Goal: Information Seeking & Learning: Find specific fact

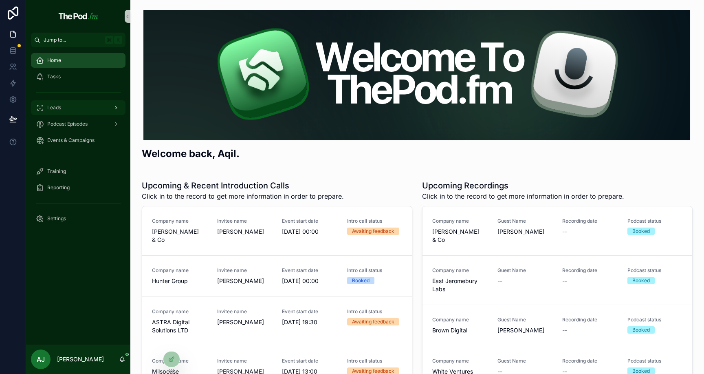
click at [90, 106] on div "Leads" at bounding box center [78, 107] width 85 height 13
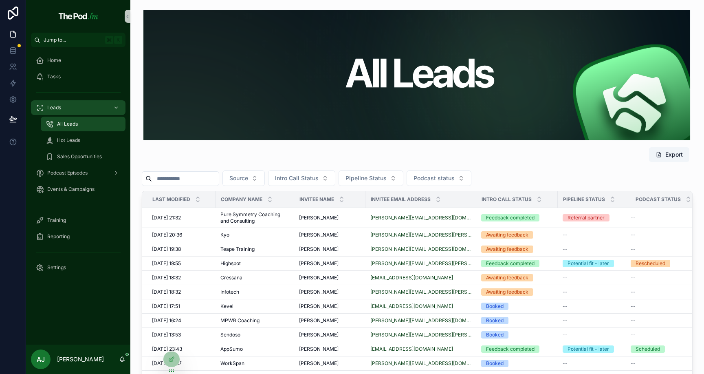
click at [180, 178] on input "scrollable content" at bounding box center [185, 178] width 67 height 11
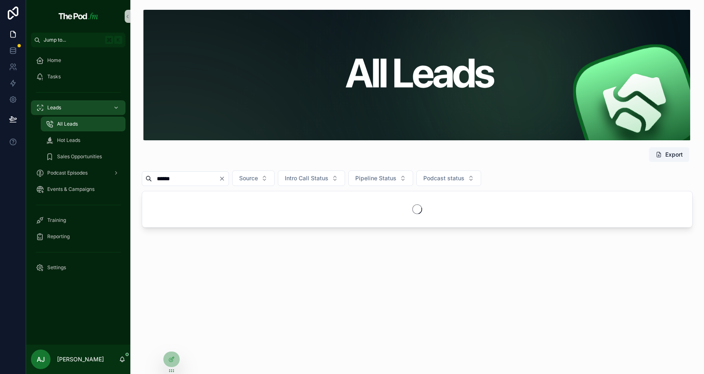
type input "******"
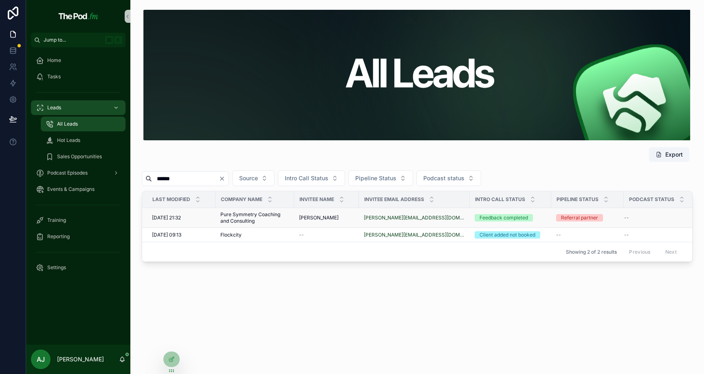
click at [315, 218] on span "[PERSON_NAME]" at bounding box center [319, 217] width 40 height 7
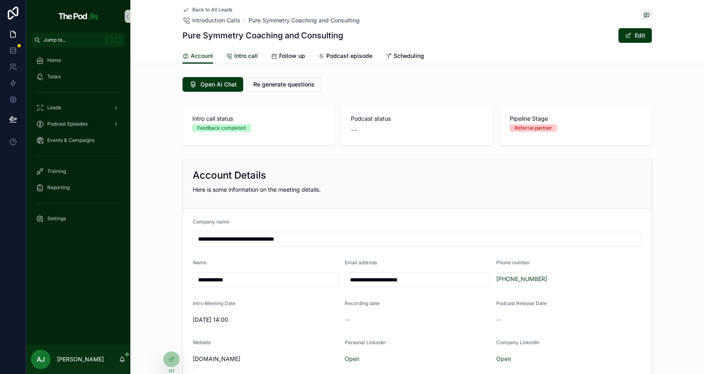
click at [248, 57] on span "Intro call" at bounding box center [246, 56] width 24 height 8
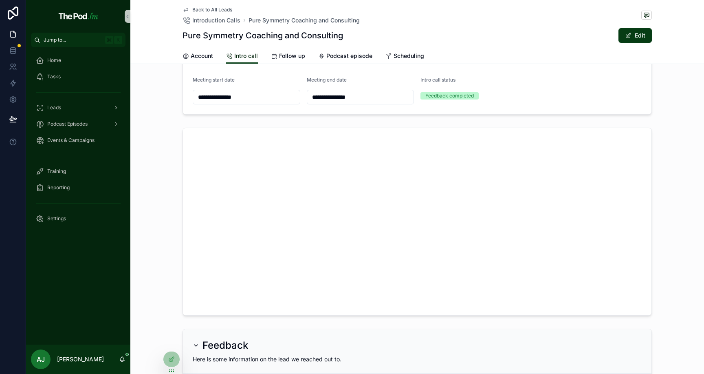
scroll to position [274, 0]
